Goal: Use online tool/utility: Utilize a website feature to perform a specific function

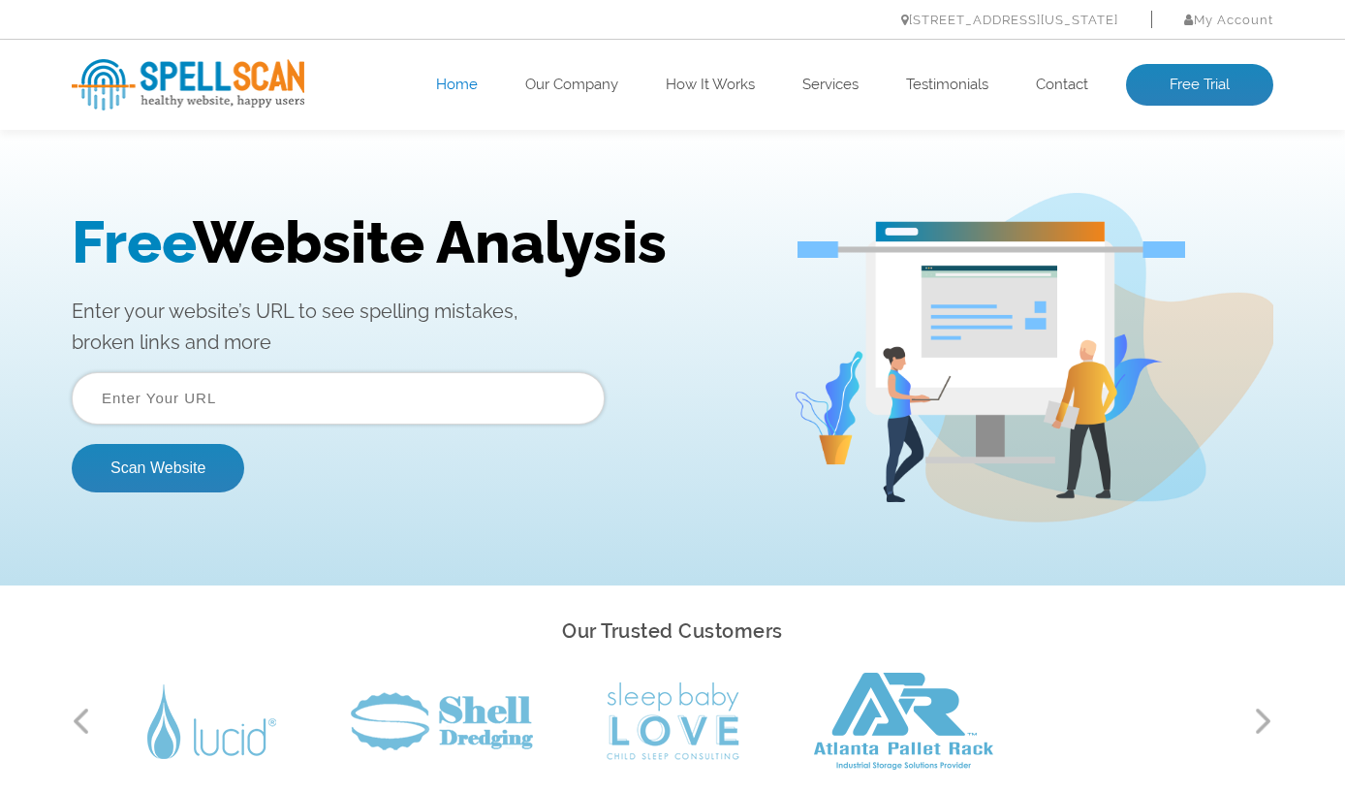
click at [183, 389] on input "text" at bounding box center [338, 398] width 533 height 52
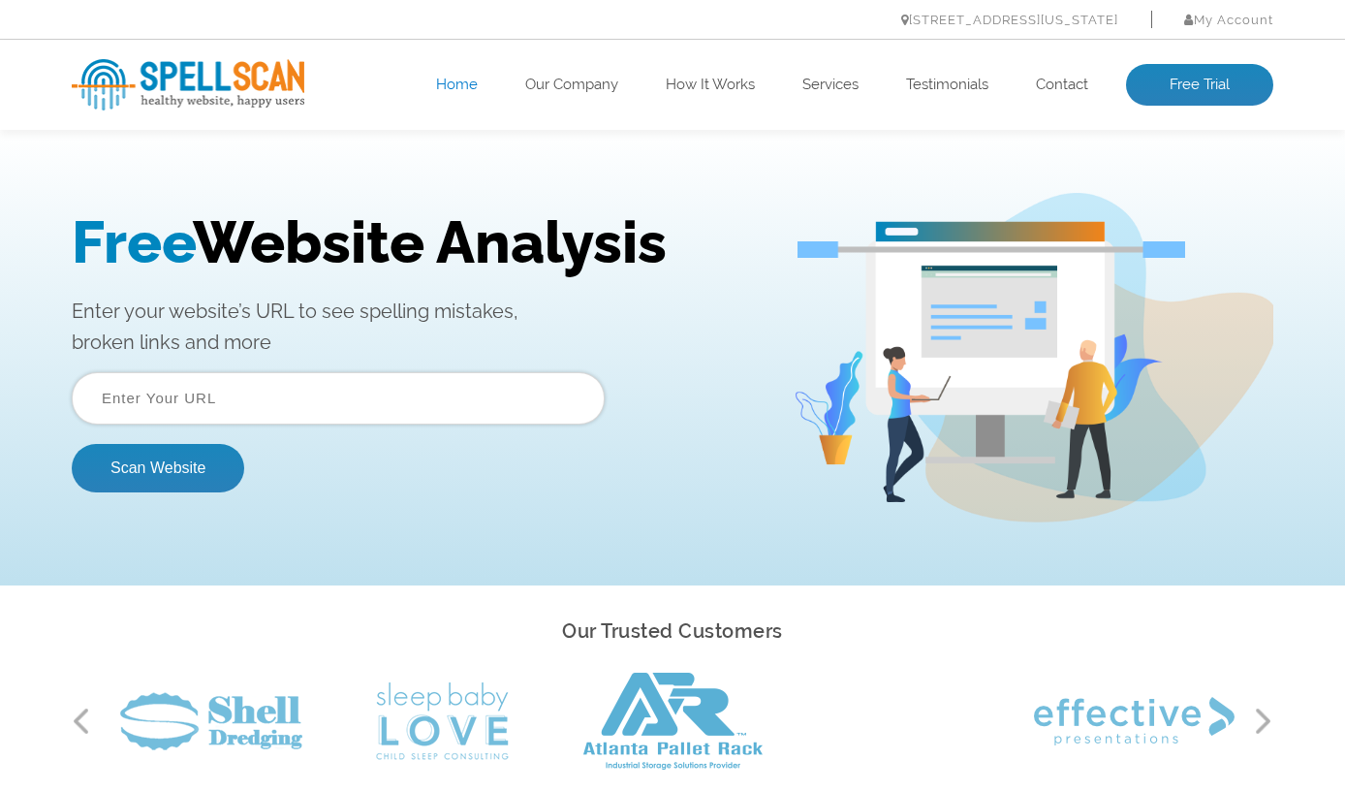
click at [175, 379] on input "text" at bounding box center [338, 398] width 533 height 52
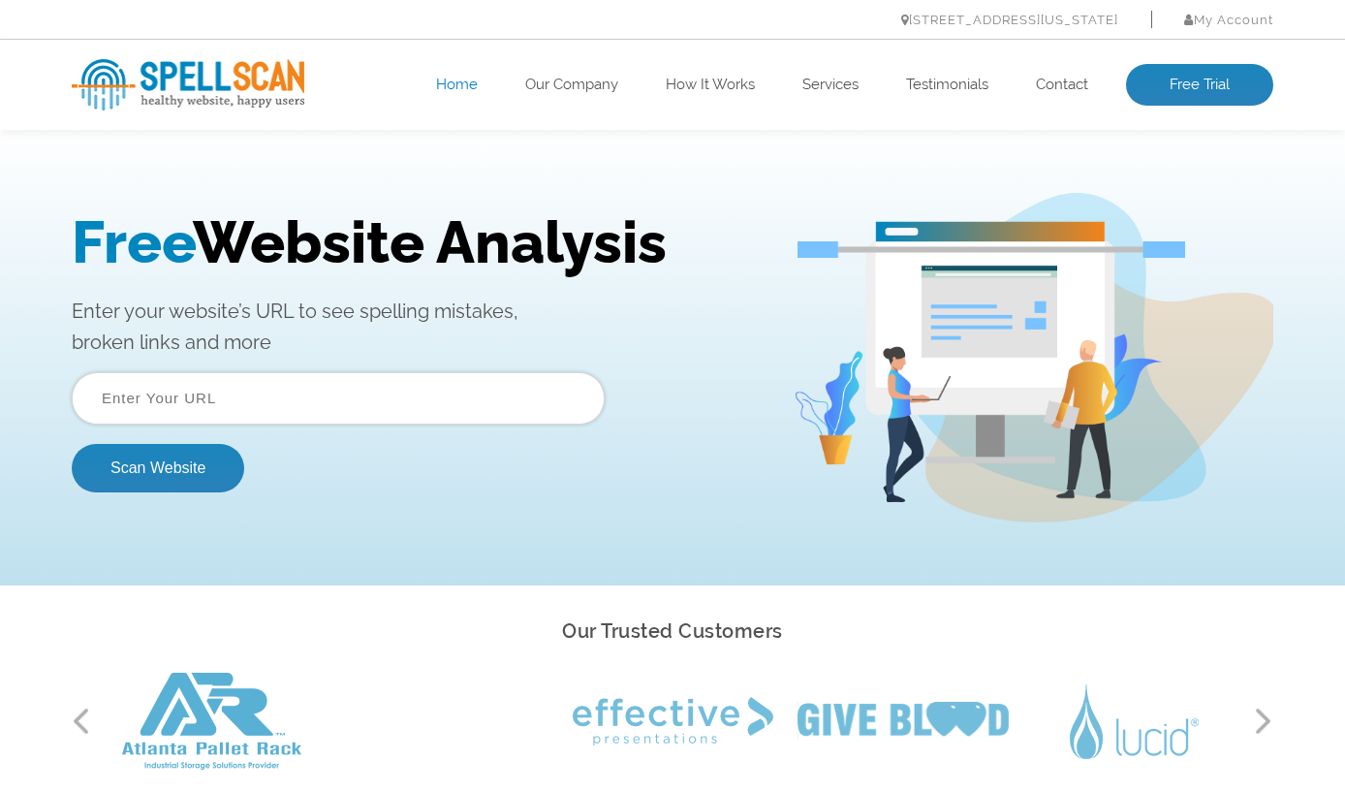
click at [235, 404] on input "text" at bounding box center [338, 398] width 533 height 52
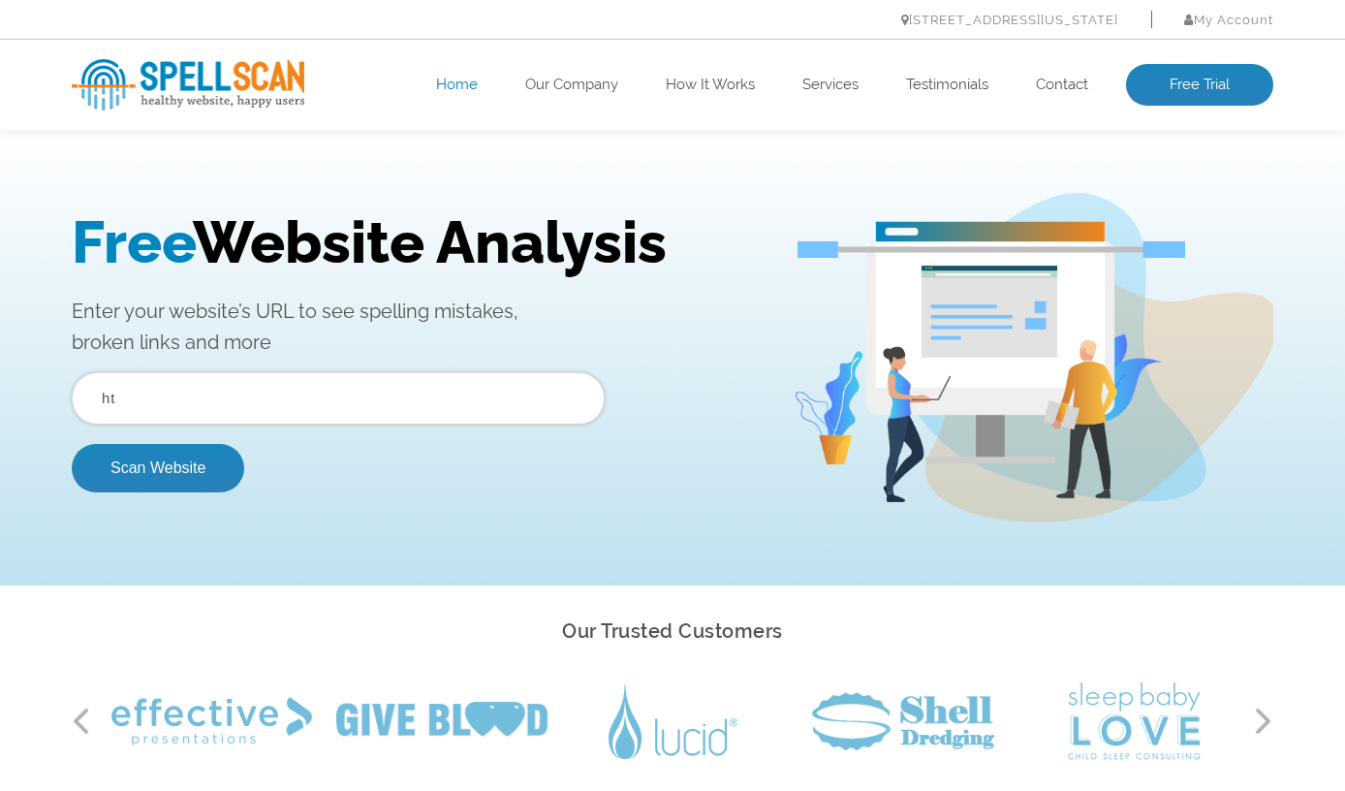
type input "h"
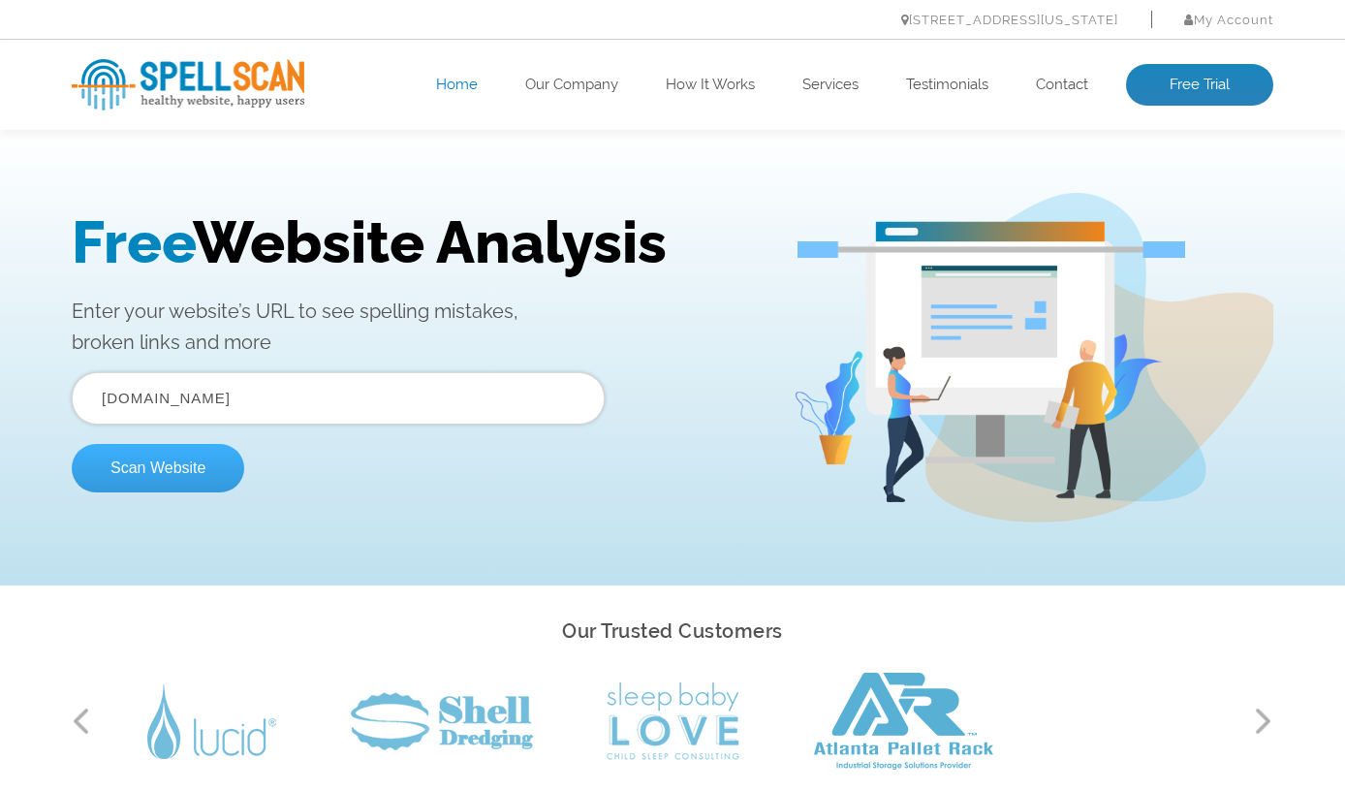
type input "[DOMAIN_NAME]"
click at [137, 468] on button "Scan Website" at bounding box center [158, 468] width 173 height 48
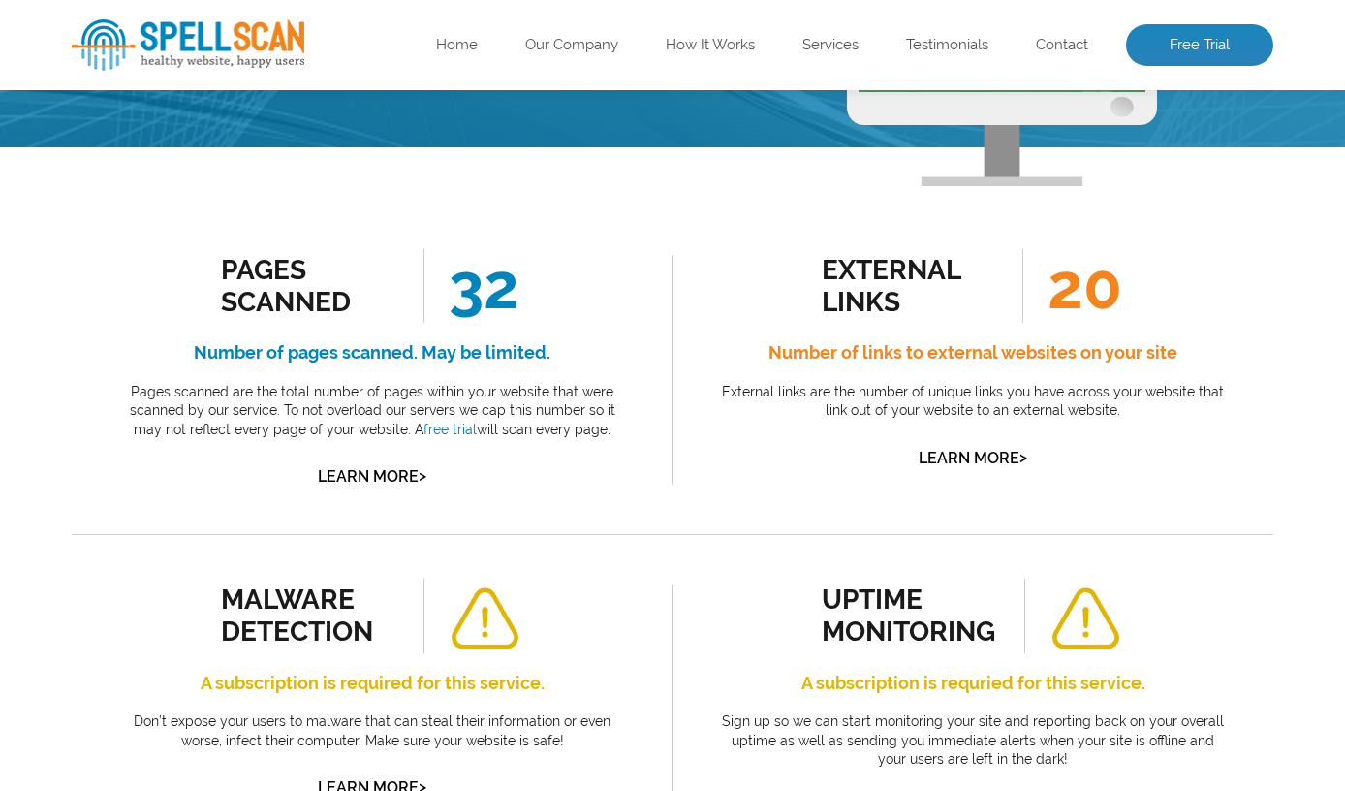
scroll to position [291, 0]
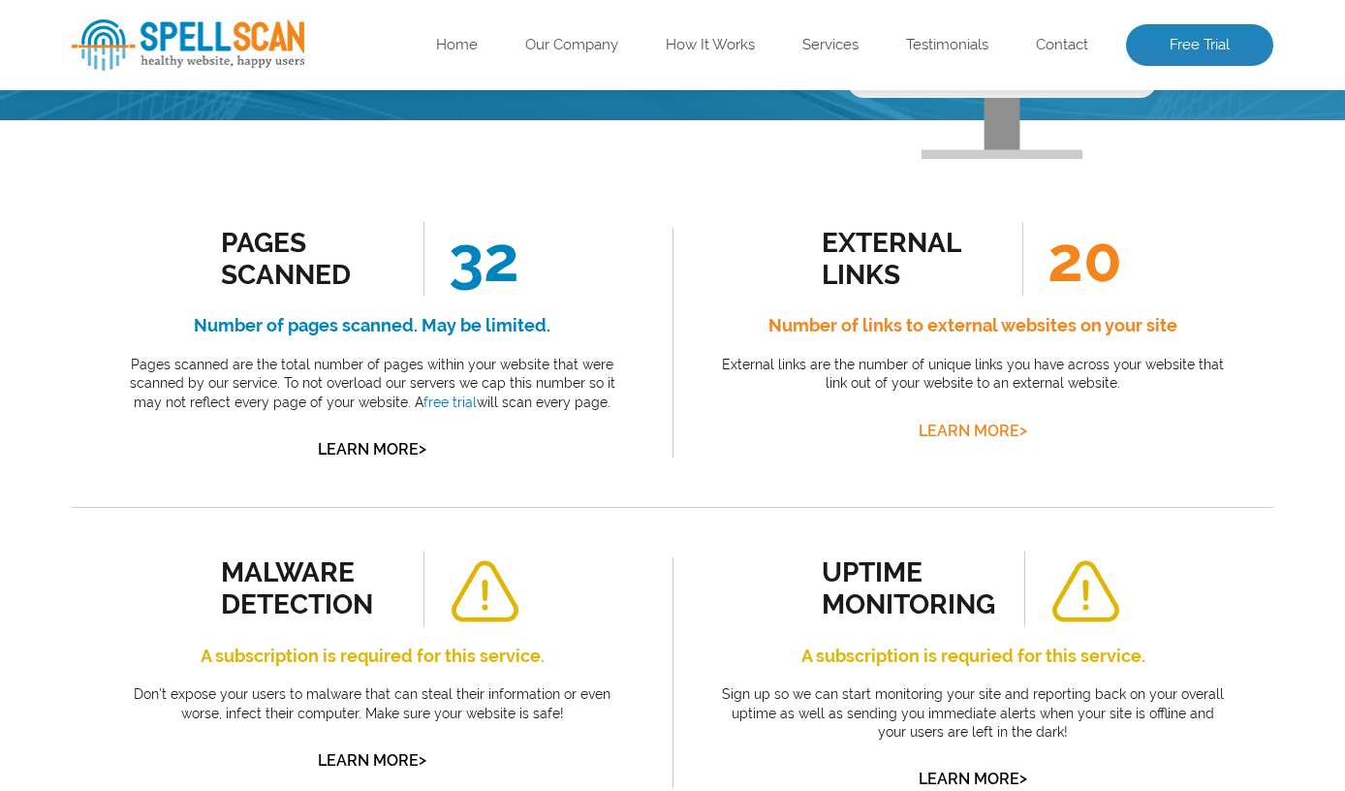
click at [966, 436] on link "Learn More >" at bounding box center [973, 431] width 109 height 18
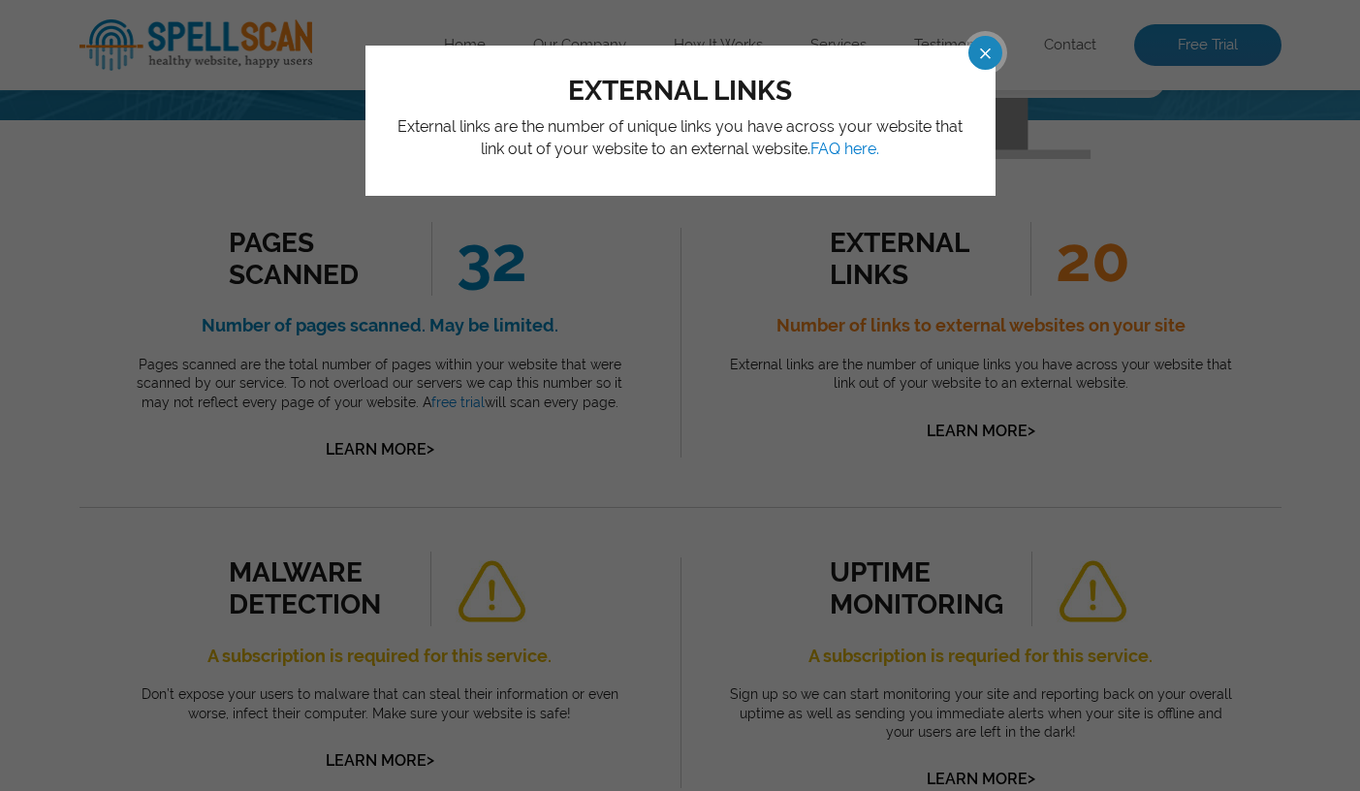
click at [980, 53] on span at bounding box center [969, 53] width 34 height 34
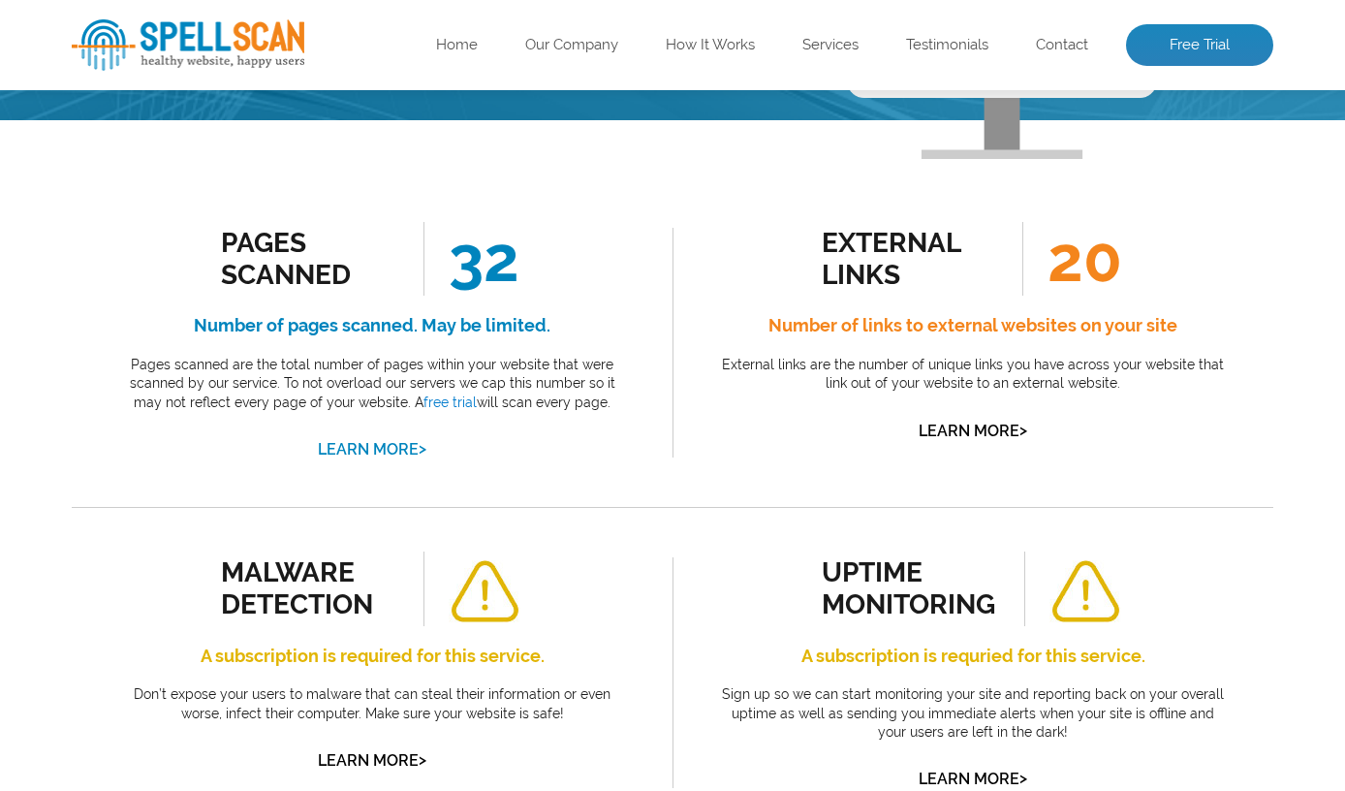
click at [349, 441] on link "Learn More >" at bounding box center [372, 449] width 109 height 18
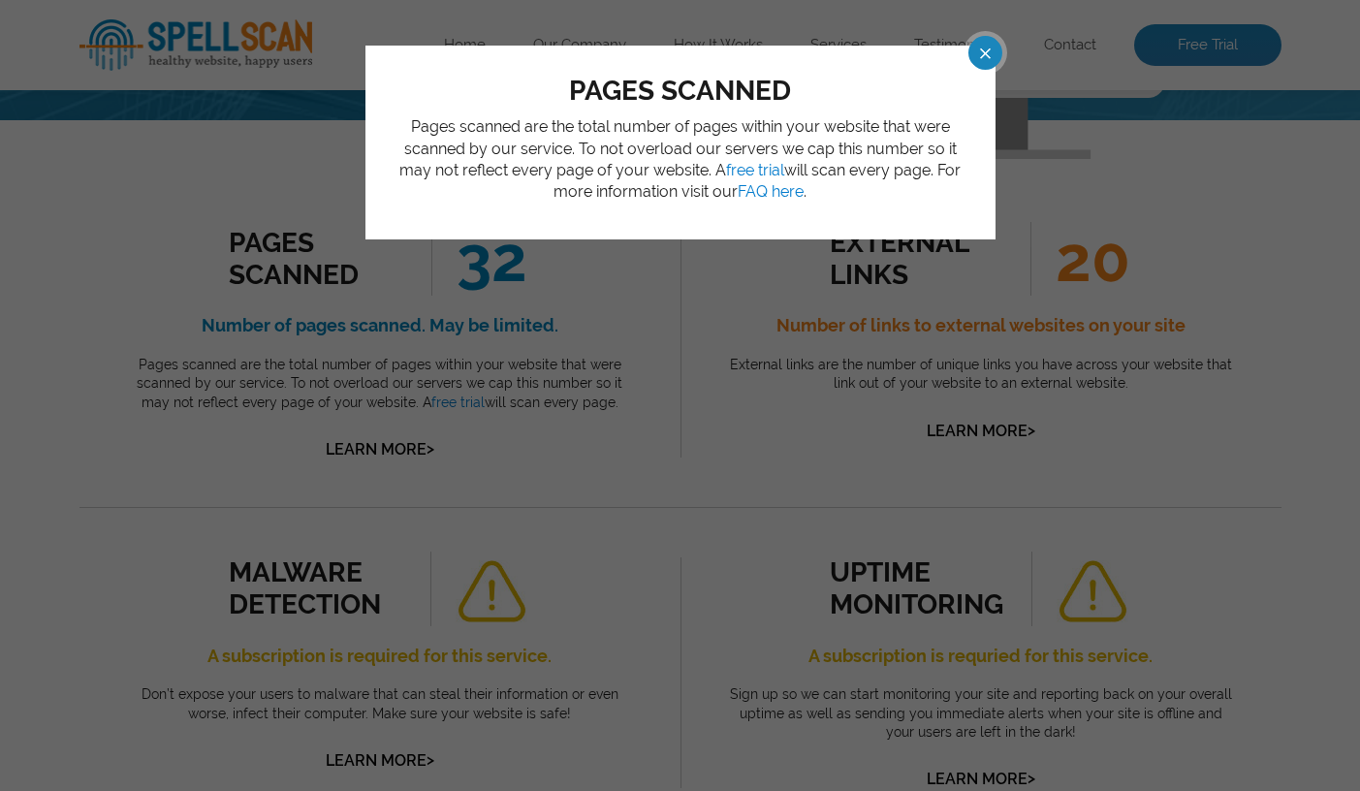
click at [975, 47] on span at bounding box center [969, 53] width 34 height 34
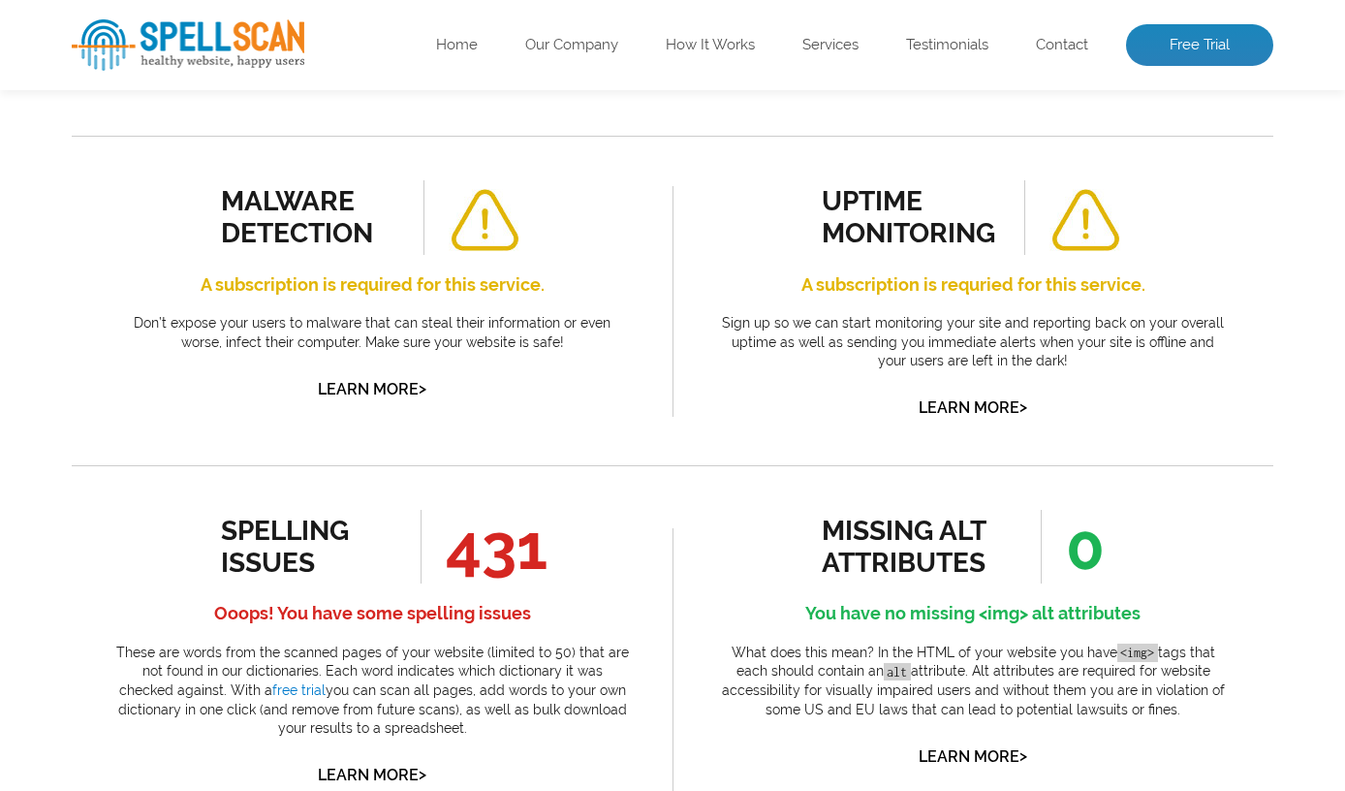
scroll to position [582, 0]
